Goal: Task Accomplishment & Management: Use online tool/utility

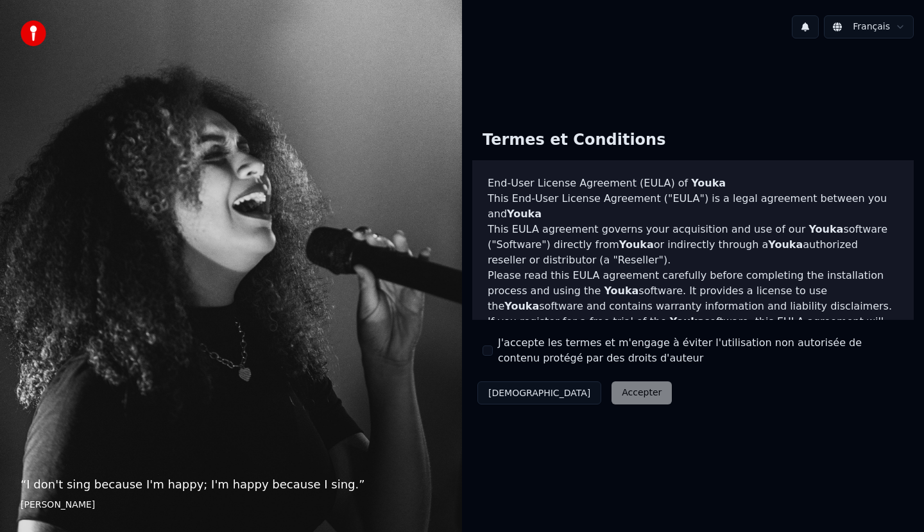
click at [568, 401] on div "Décliner Accepter" at bounding box center [574, 393] width 205 height 33
click at [575, 392] on div "Décliner Accepter" at bounding box center [574, 393] width 205 height 33
click at [591, 390] on div "Décliner Accepter" at bounding box center [574, 393] width 205 height 33
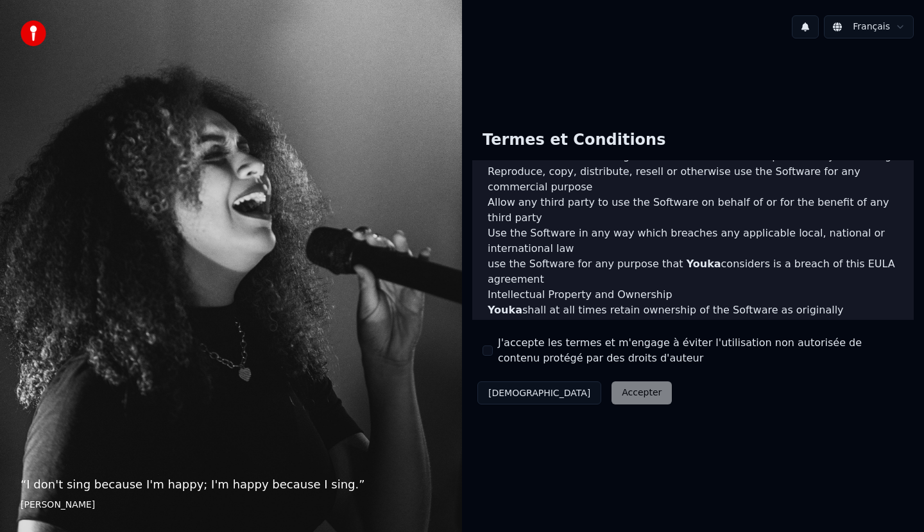
scroll to position [779, 0]
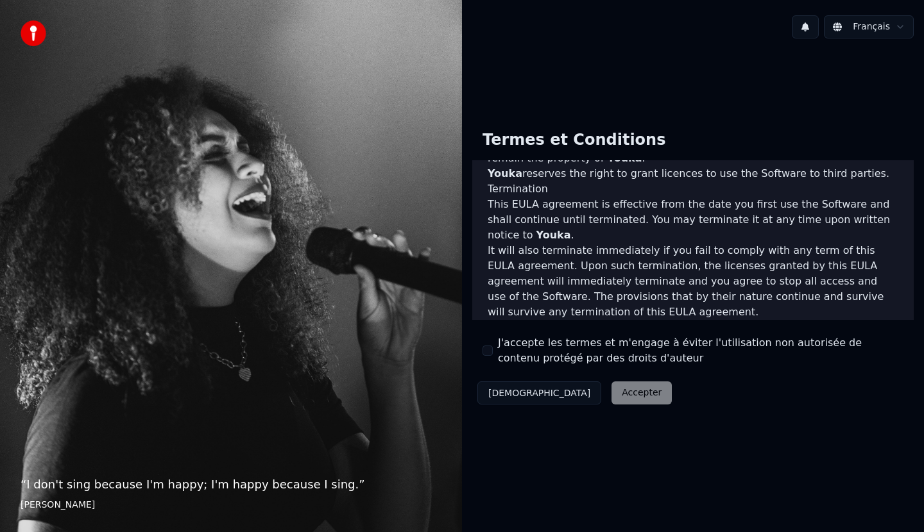
click at [586, 394] on div "Décliner Accepter" at bounding box center [574, 393] width 205 height 33
click at [489, 355] on button "J'accepte les termes et m'engage à éviter l'utilisation non autorisée de conten…" at bounding box center [487, 351] width 10 height 10
click at [611, 385] on button "Accepter" at bounding box center [641, 393] width 60 height 23
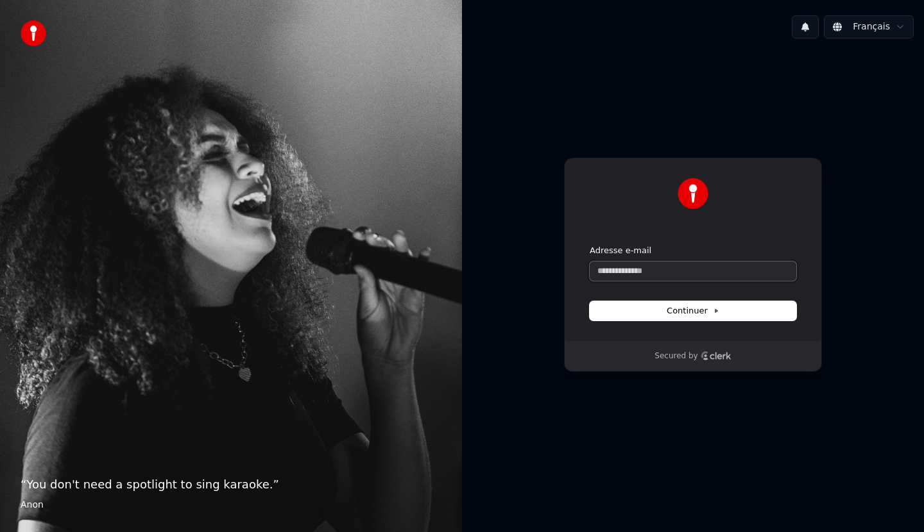
click at [656, 267] on input "Adresse e-mail" at bounding box center [692, 271] width 207 height 19
click at [589, 245] on button "submit" at bounding box center [589, 245] width 0 height 0
type input "**********"
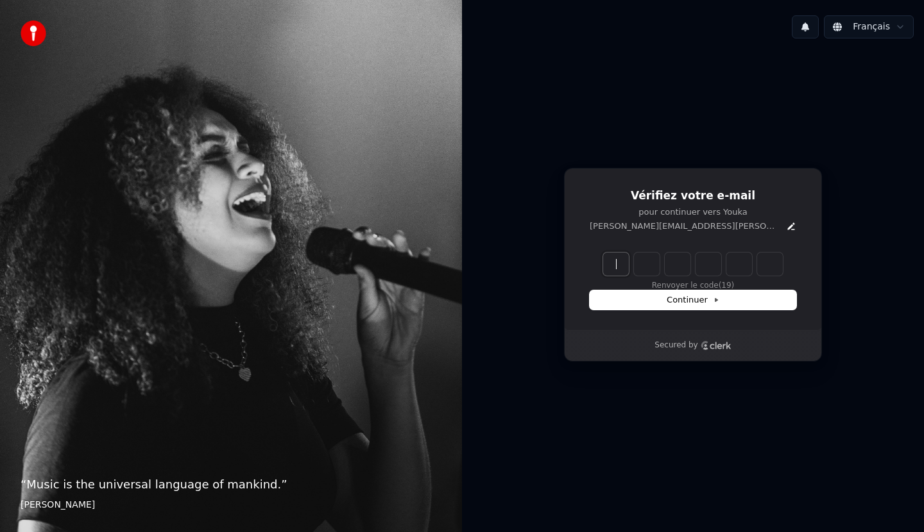
click at [612, 270] on input "Enter verification code" at bounding box center [705, 264] width 205 height 23
type input "******"
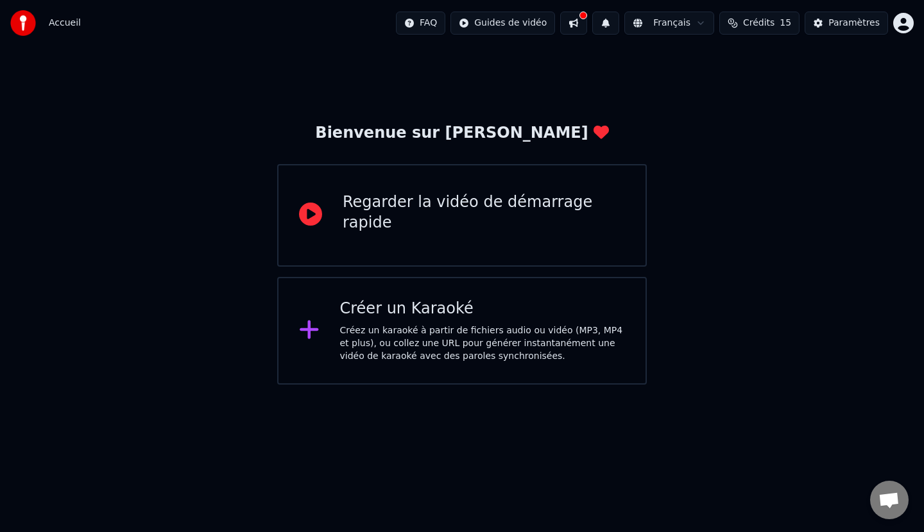
click at [496, 241] on div "Regarder la vidéo de démarrage rapide" at bounding box center [461, 215] width 369 height 103
